Goal: Task Accomplishment & Management: Manage account settings

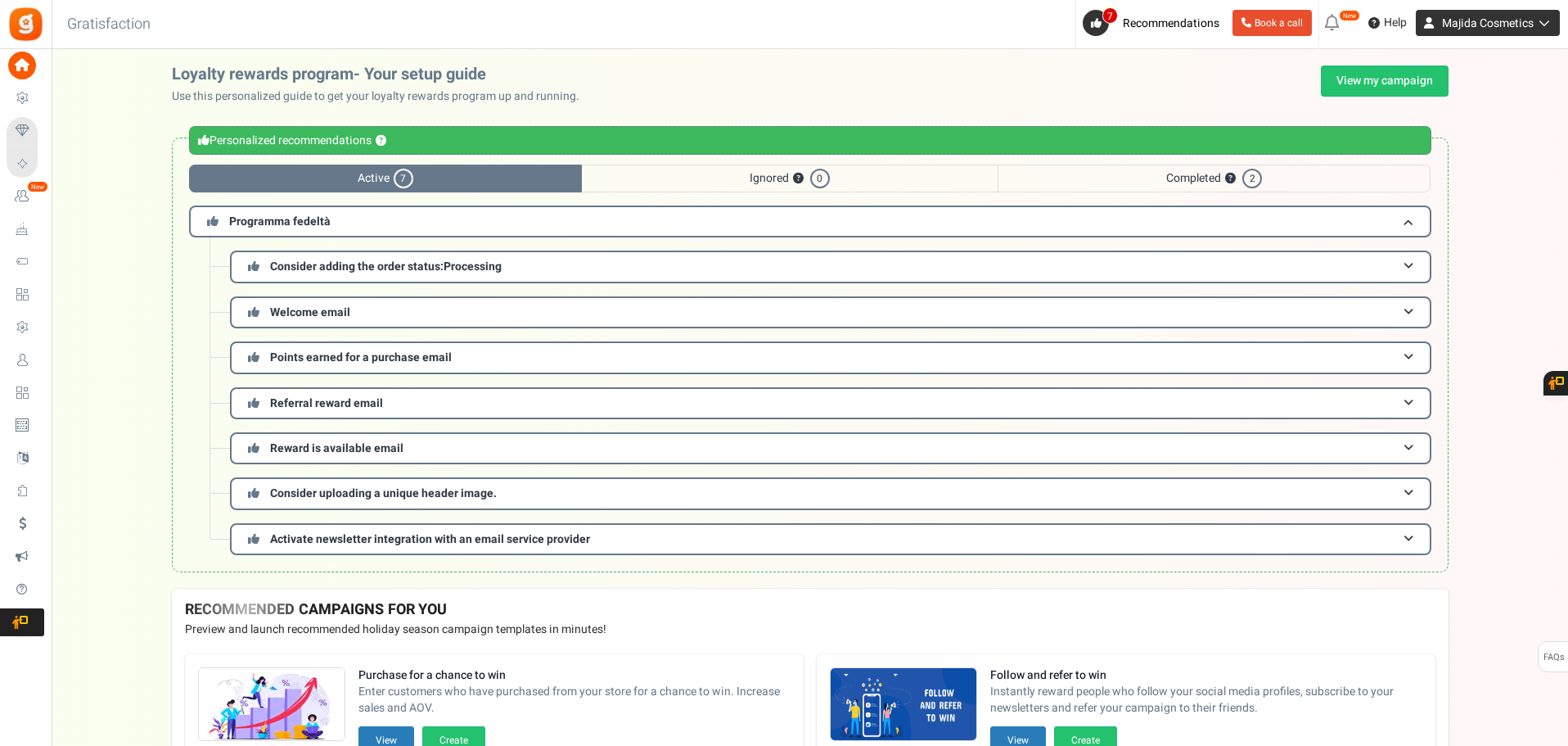
click at [1446, 28] on span "Majida Cosmetics" at bounding box center [1488, 23] width 91 height 17
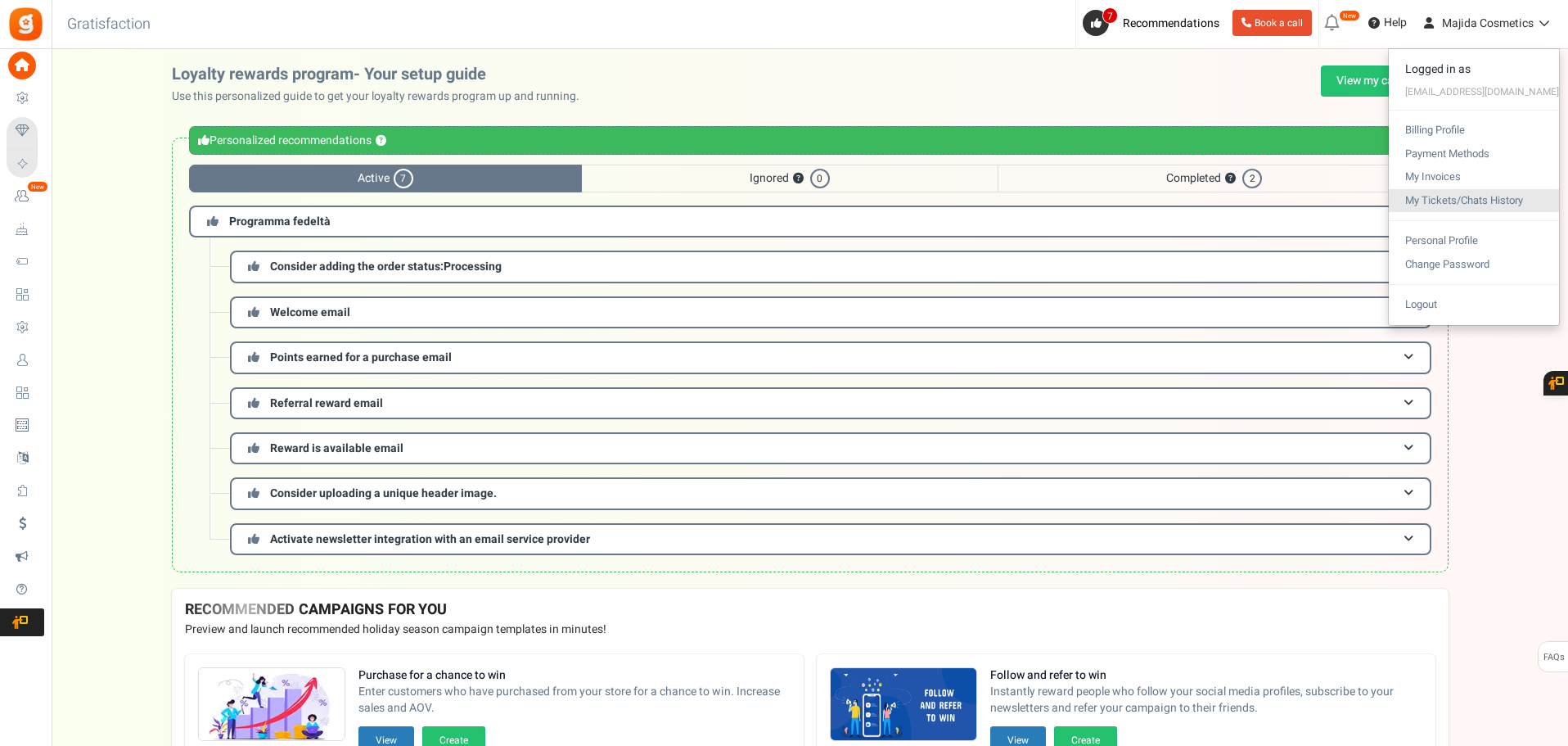
click at [1458, 203] on link "My Tickets/Chats History" at bounding box center [1474, 201] width 170 height 24
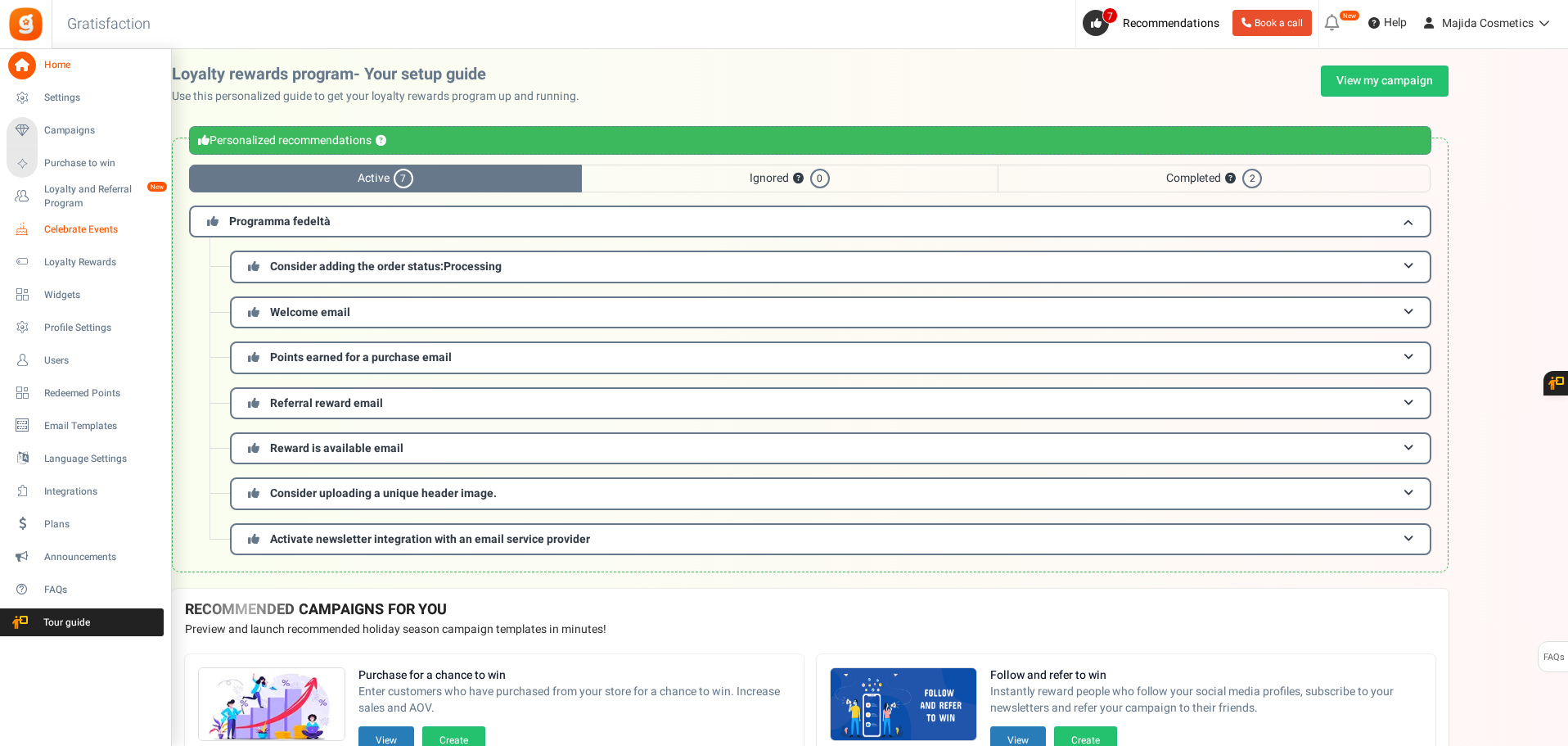
click at [70, 227] on span "Celebrate Events" at bounding box center [100, 229] width 114 height 14
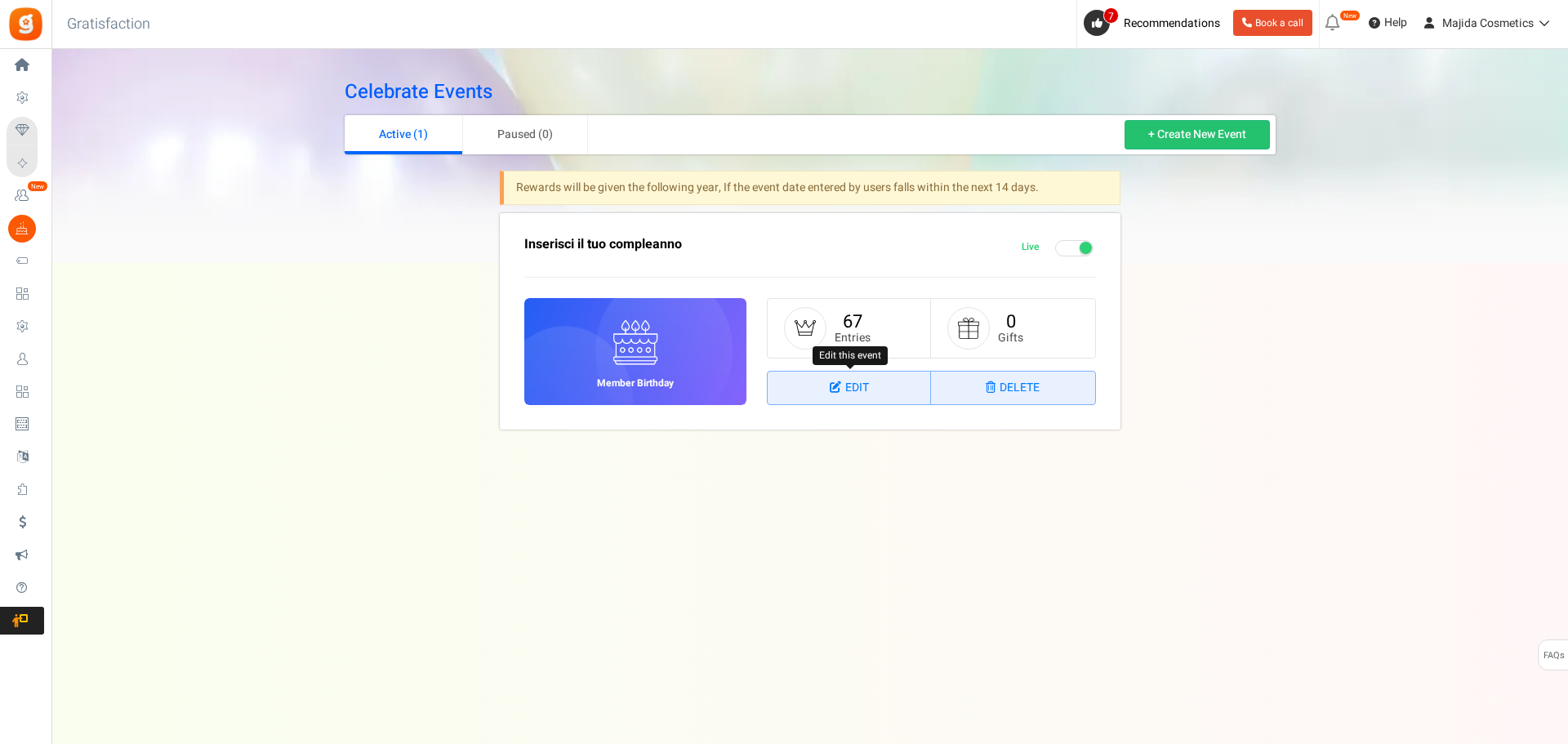
click at [856, 383] on link "Edit" at bounding box center [849, 388] width 163 height 33
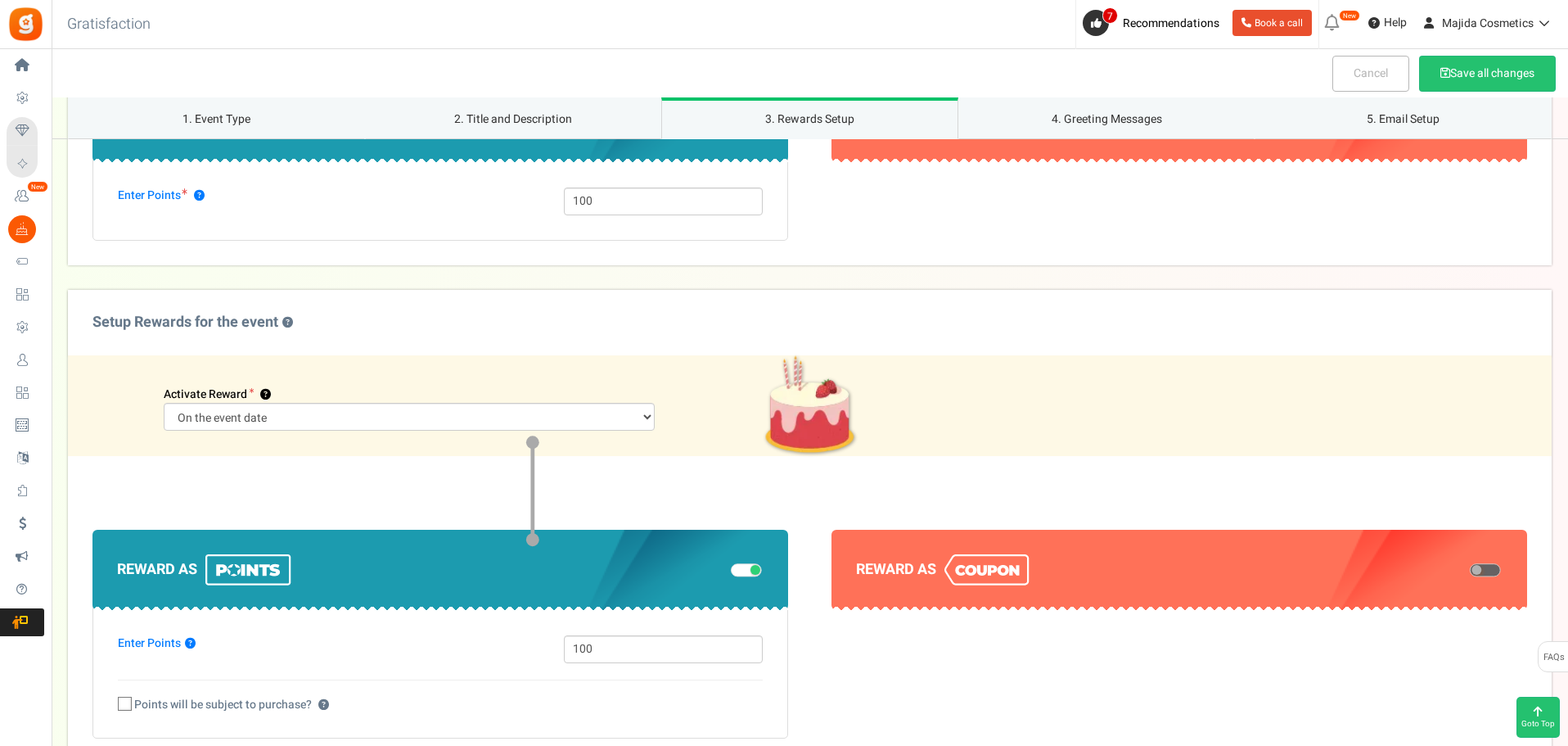
scroll to position [818, 0]
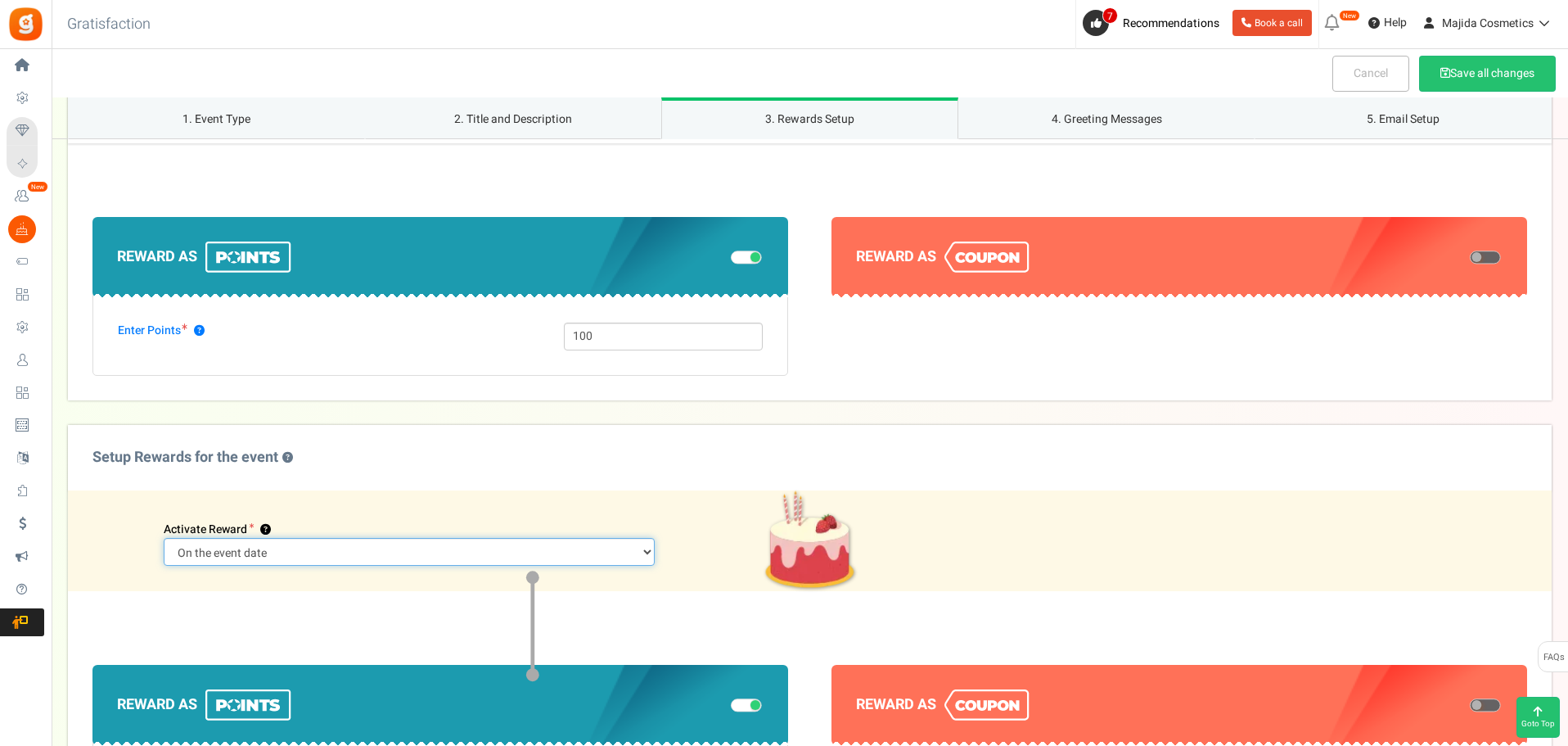
click at [448, 543] on select "Days prior to the event On the event date" at bounding box center [409, 552] width 492 height 27
select select "2"
click at [327, 538] on select "Days prior to the event On the event date" at bounding box center [409, 552] width 492 height 27
drag, startPoint x: 219, startPoint y: 559, endPoint x: 81, endPoint y: 579, distance: 139.4
click at [81, 579] on div "Activate Reward ? 30 Days prior to the event On the event date" at bounding box center [809, 541] width 1484 height 100
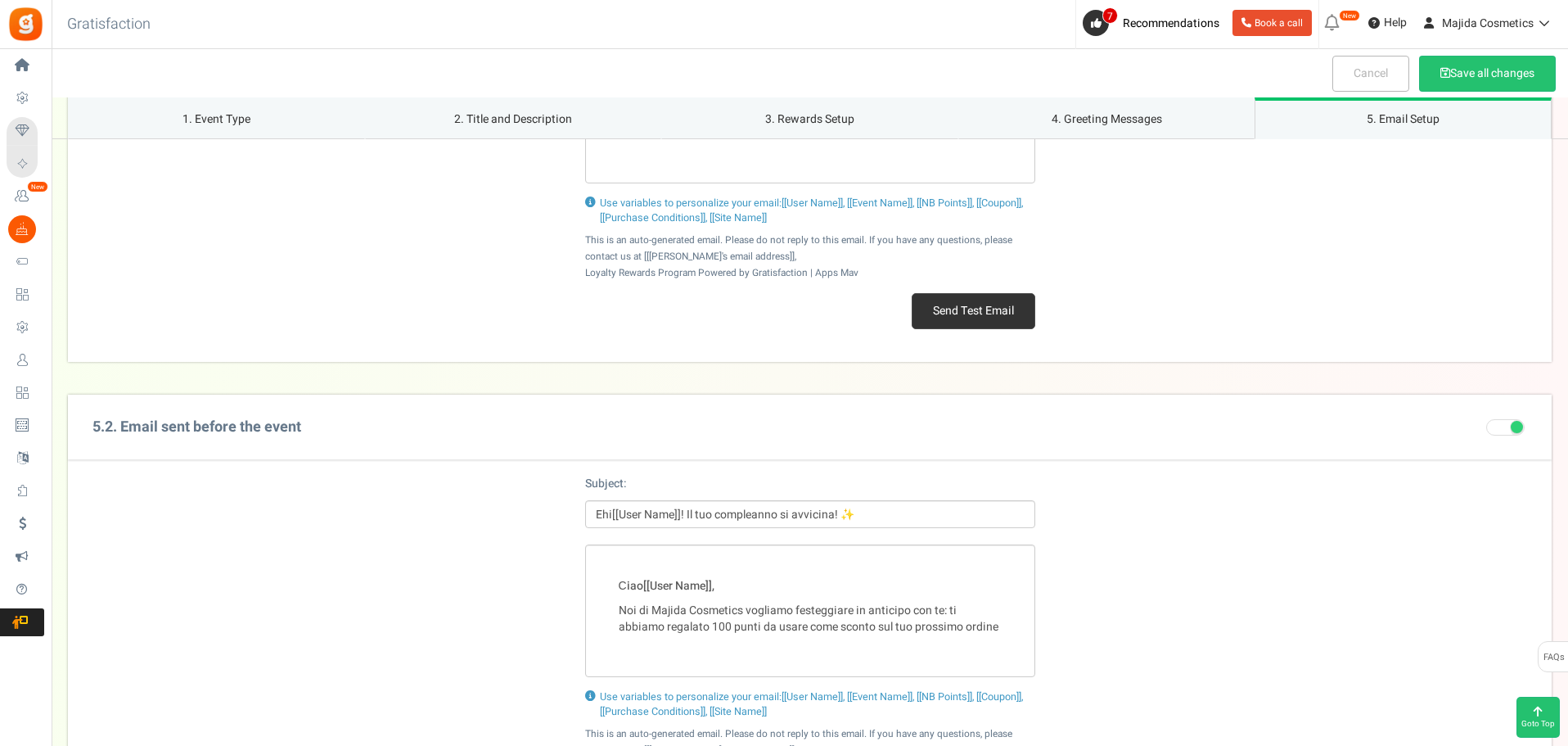
scroll to position [2111, 0]
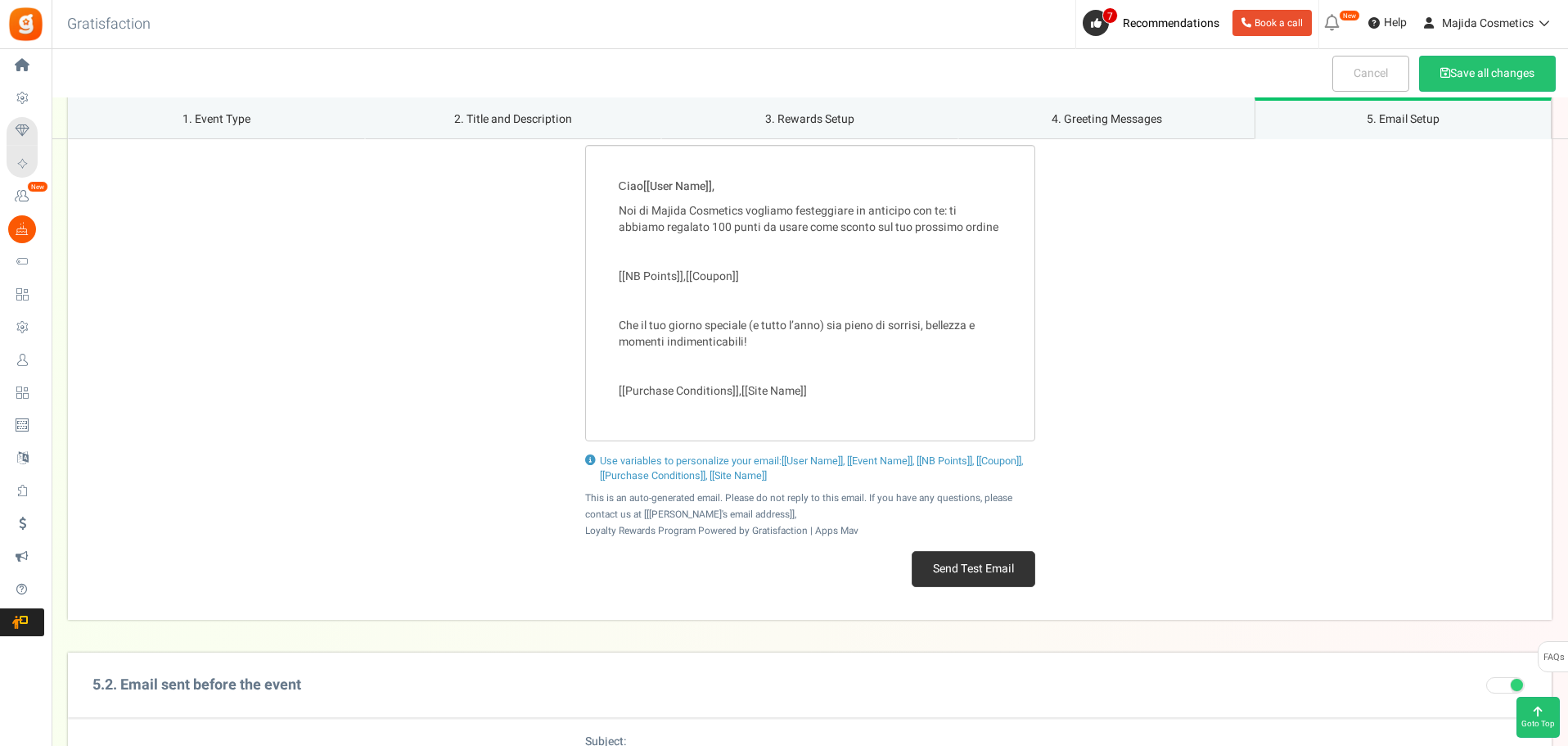
type input "5"
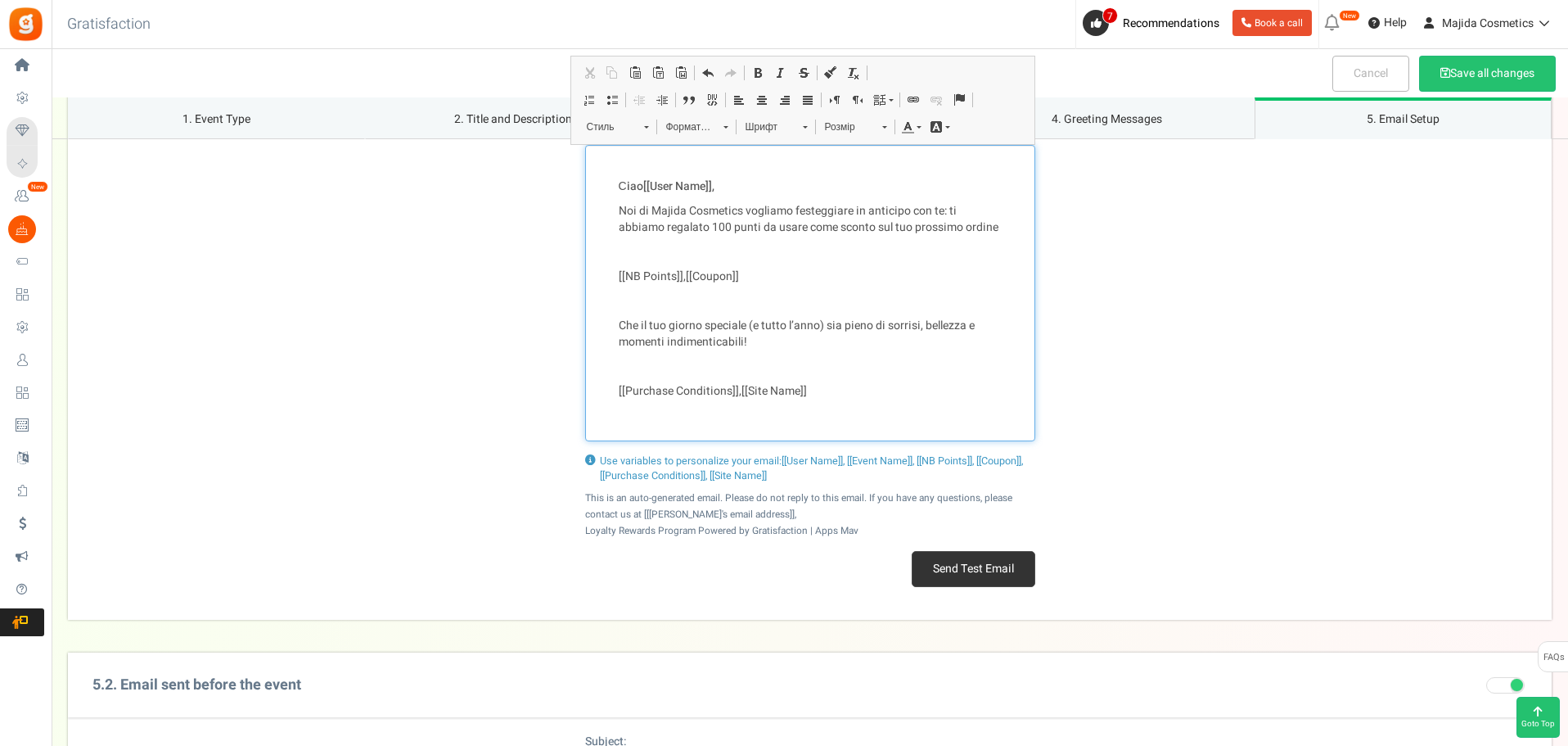
click at [796, 316] on div "Сiao [[User Name]] , Noi di Majida Cosmetics vogliamo festeggiare in anticipo c…" at bounding box center [810, 293] width 450 height 296
click at [807, 301] on p "Редактор, notify.wishMsg" at bounding box center [810, 301] width 383 height 16
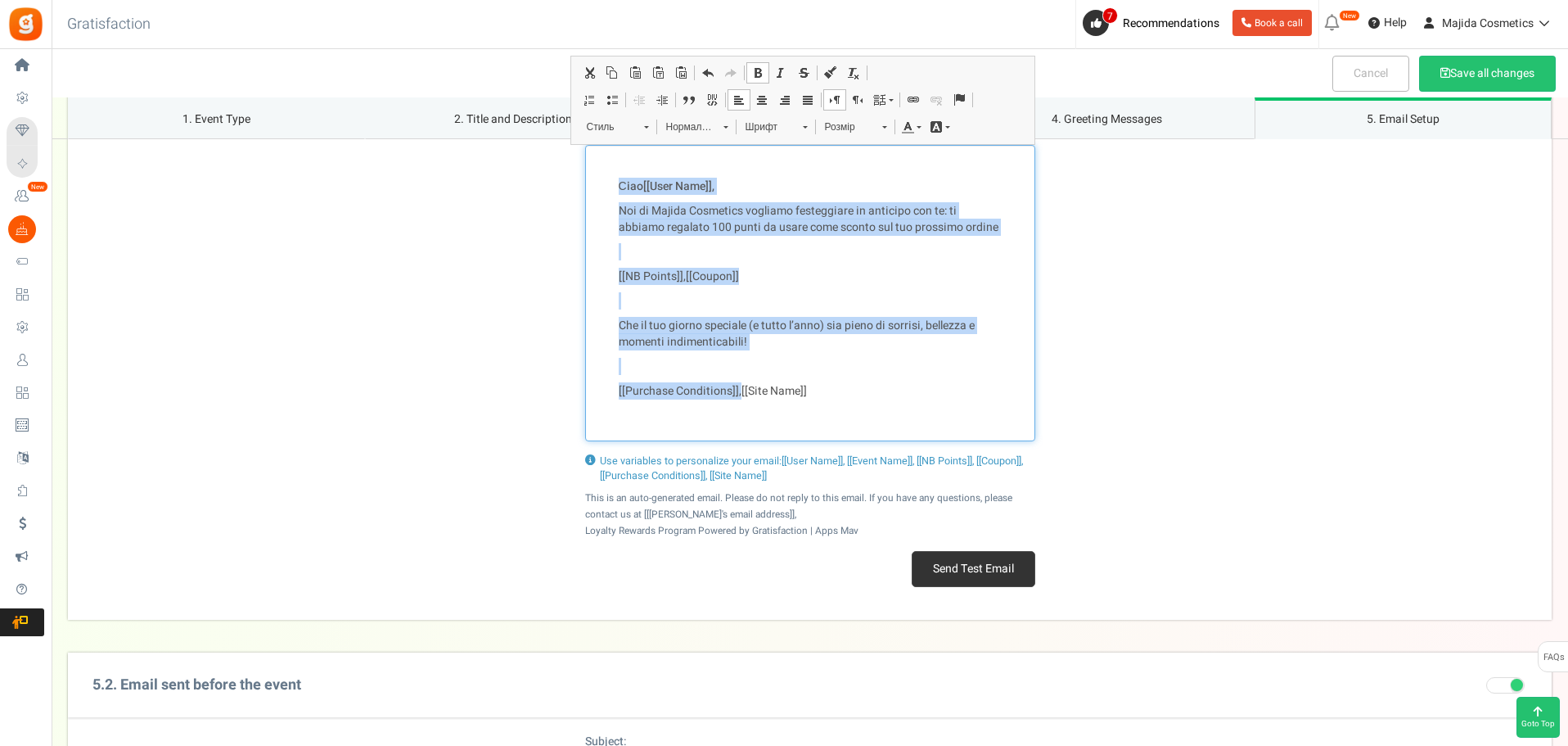
copy div "Сiao [[User Name]] , Noi di Majida Cosmetics vogliamo festeggiare in anticipo c…"
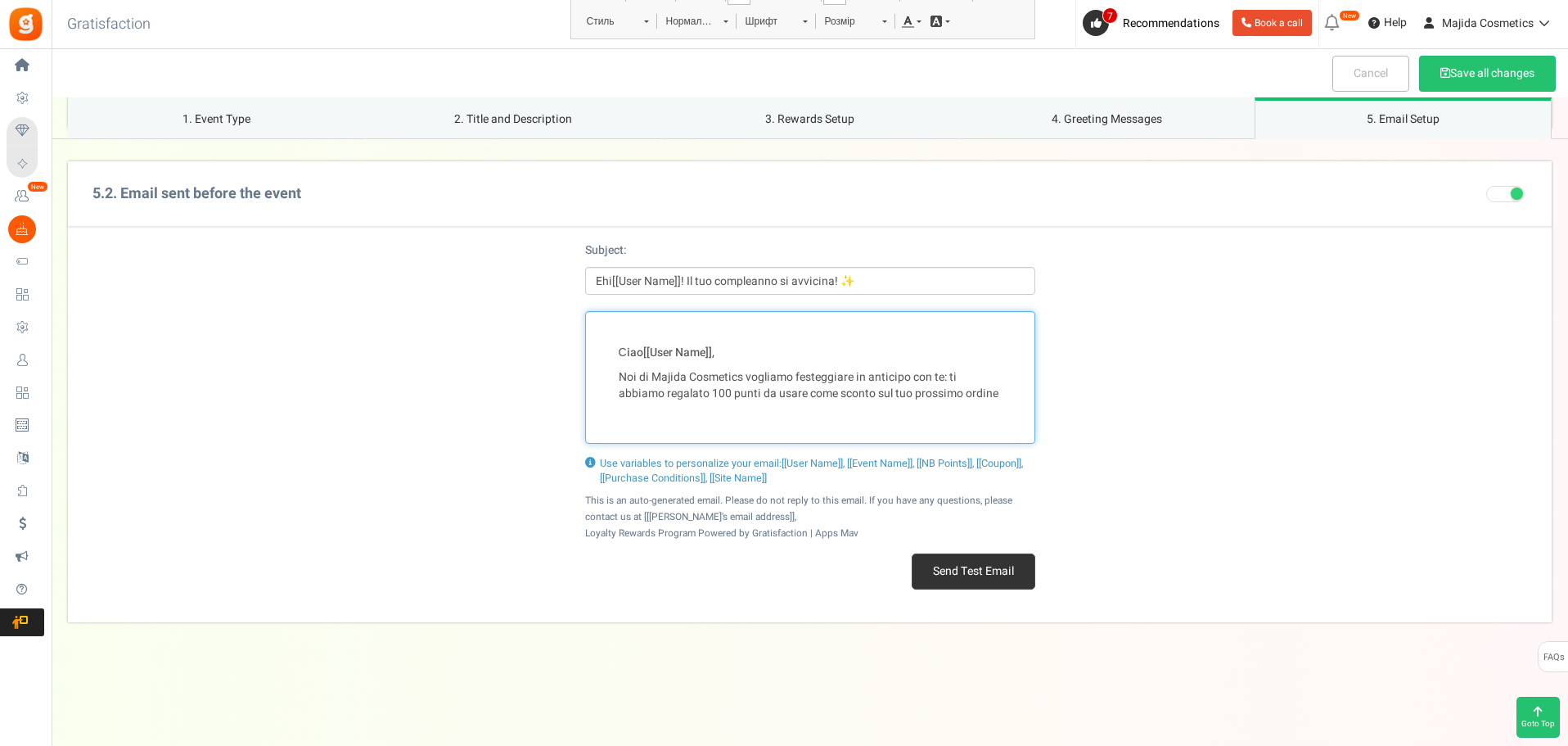
click at [712, 378] on p "Noi di Majida Cosmetics vogliamo festeggiare in anticipo con te: ti abbiamo reg…" at bounding box center [810, 385] width 383 height 33
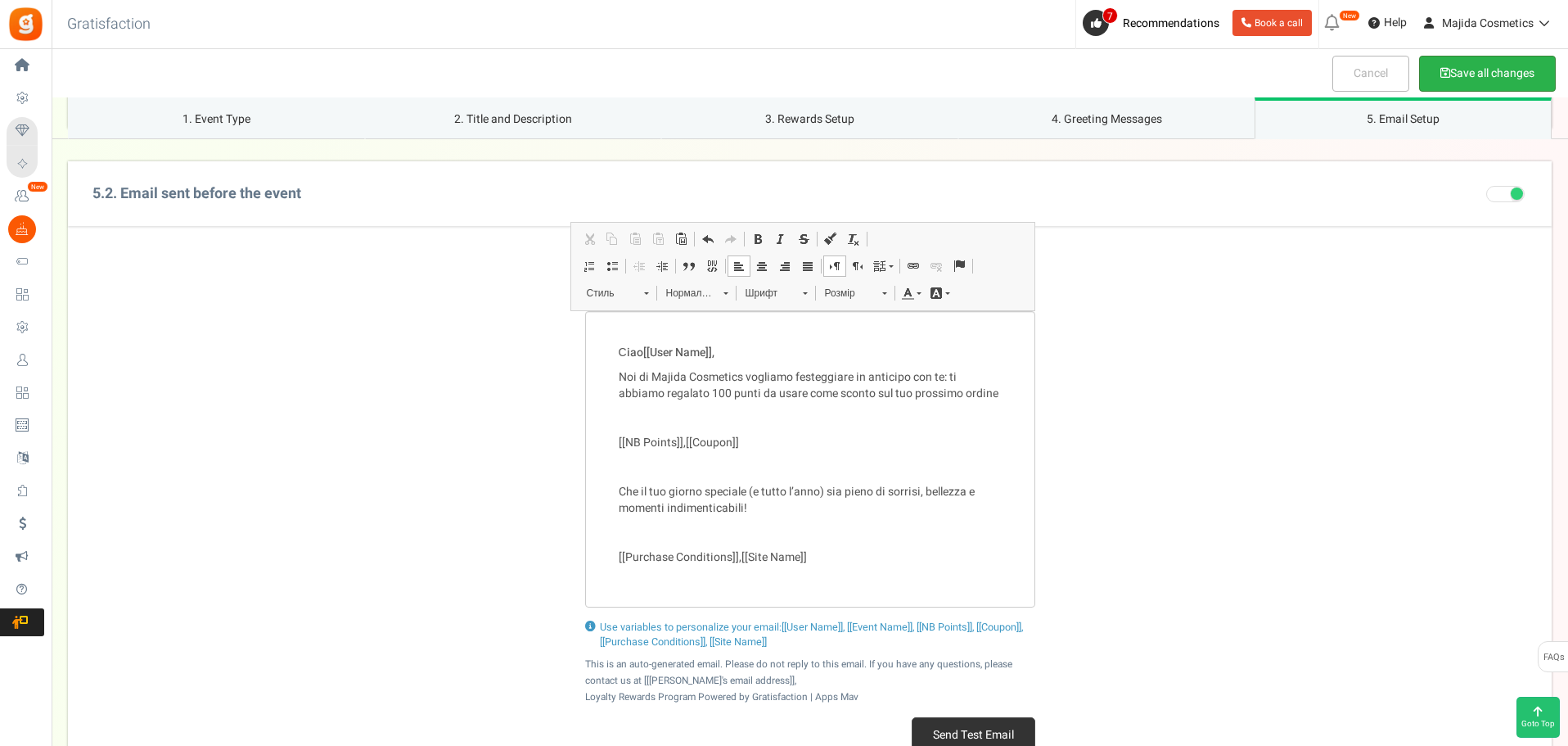
click at [1456, 73] on button "Save all changes" at bounding box center [1488, 73] width 137 height 36
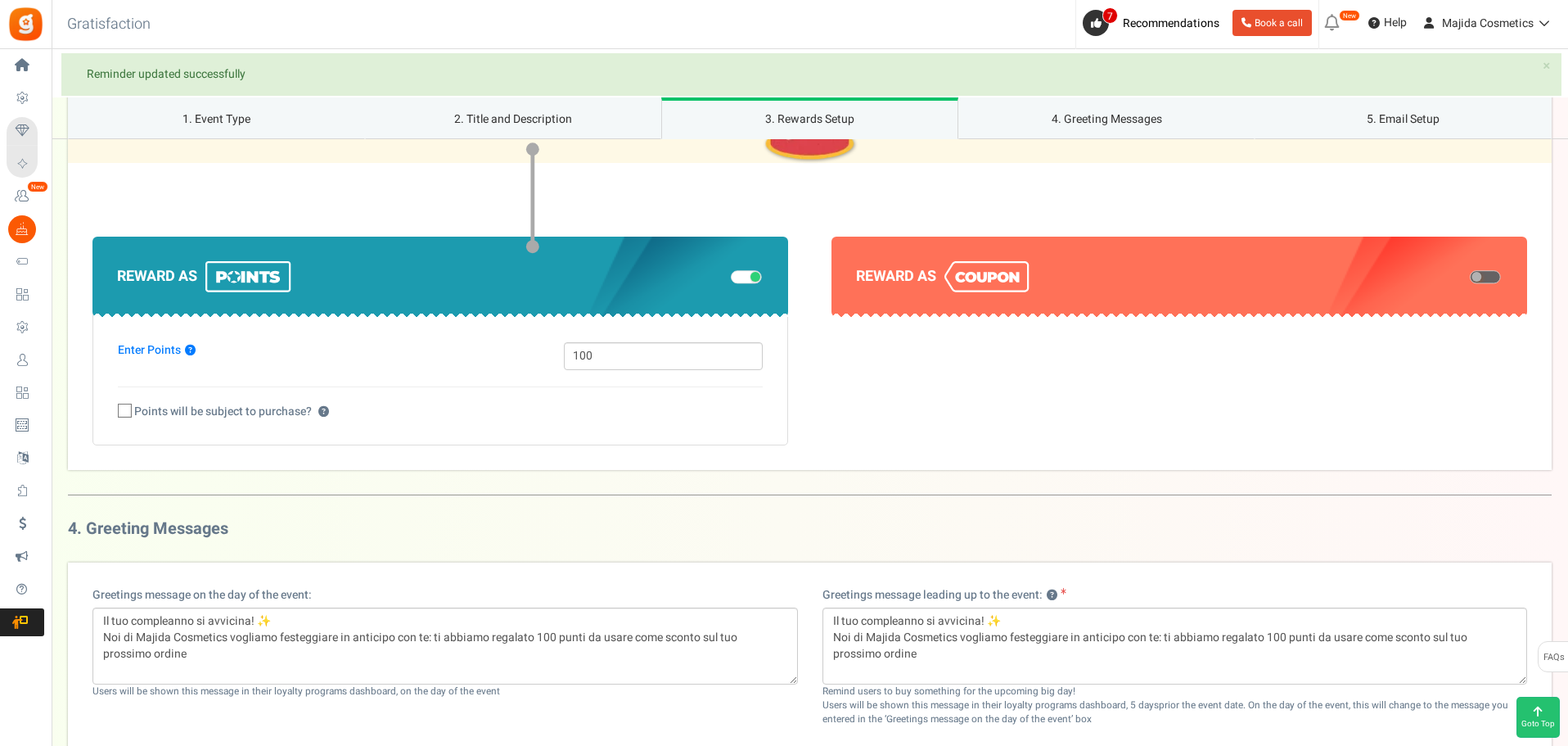
scroll to position [966, 0]
